Goal: Use online tool/utility: Utilize a website feature to perform a specific function

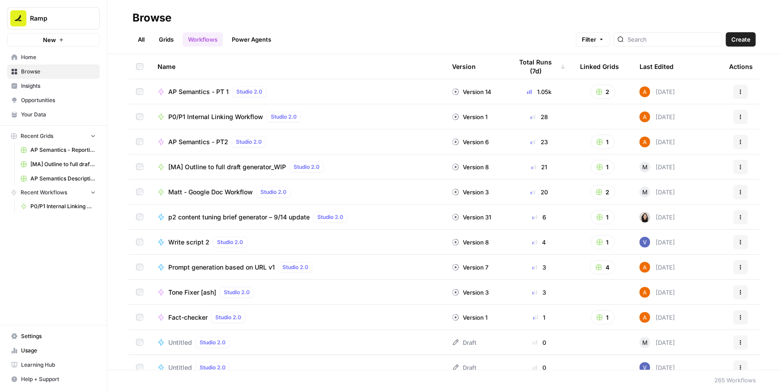
click at [190, 117] on span "P0/P1 Internal Linking Workflow" at bounding box center [215, 116] width 95 height 9
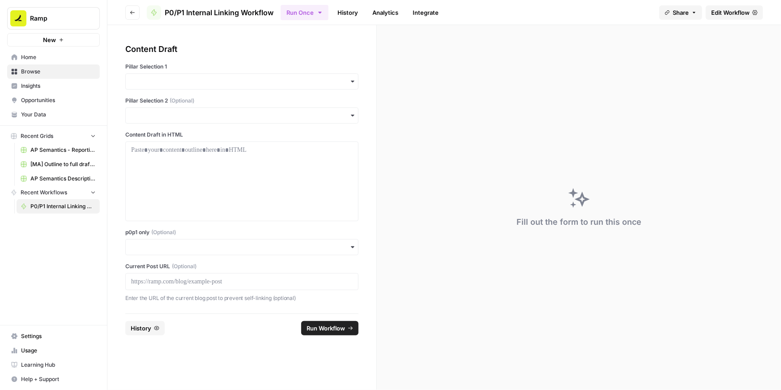
click at [155, 276] on div at bounding box center [241, 281] width 233 height 17
click at [155, 281] on p at bounding box center [242, 281] width 222 height 9
click at [197, 247] on input "p0p1 only (Optional)" at bounding box center [242, 247] width 222 height 9
click at [165, 272] on div "Yes" at bounding box center [242, 271] width 232 height 17
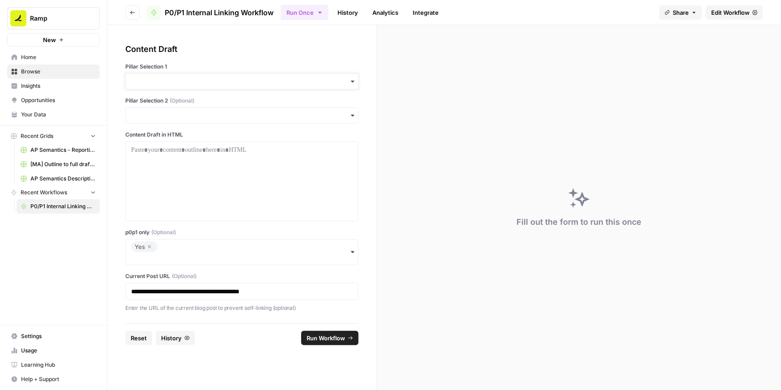
click at [179, 84] on input "Pillar Selection 1" at bounding box center [242, 81] width 222 height 9
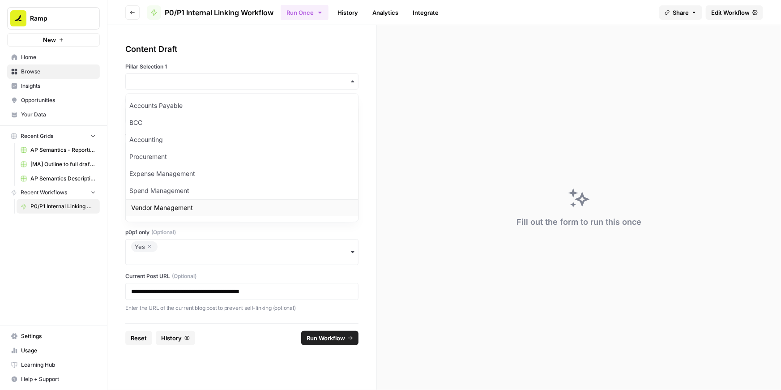
click at [152, 206] on div "Vendor Management" at bounding box center [242, 207] width 232 height 17
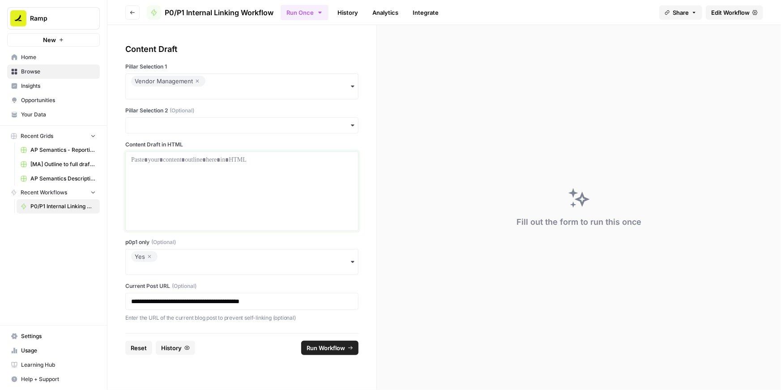
click at [156, 171] on div at bounding box center [242, 191] width 222 height 72
